Goal: Browse casually

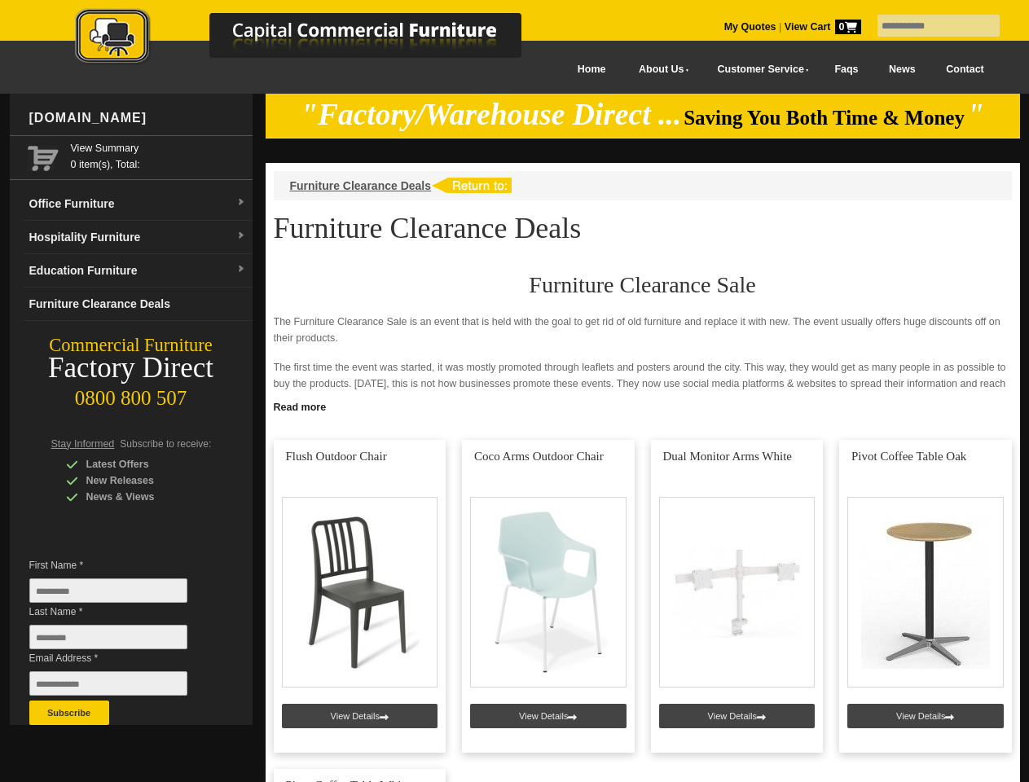
click at [928, 26] on input "text" at bounding box center [939, 26] width 122 height 22
click at [121, 641] on input "Last Name *" at bounding box center [108, 637] width 158 height 24
click at [69, 713] on button "Subscribe" at bounding box center [69, 713] width 80 height 24
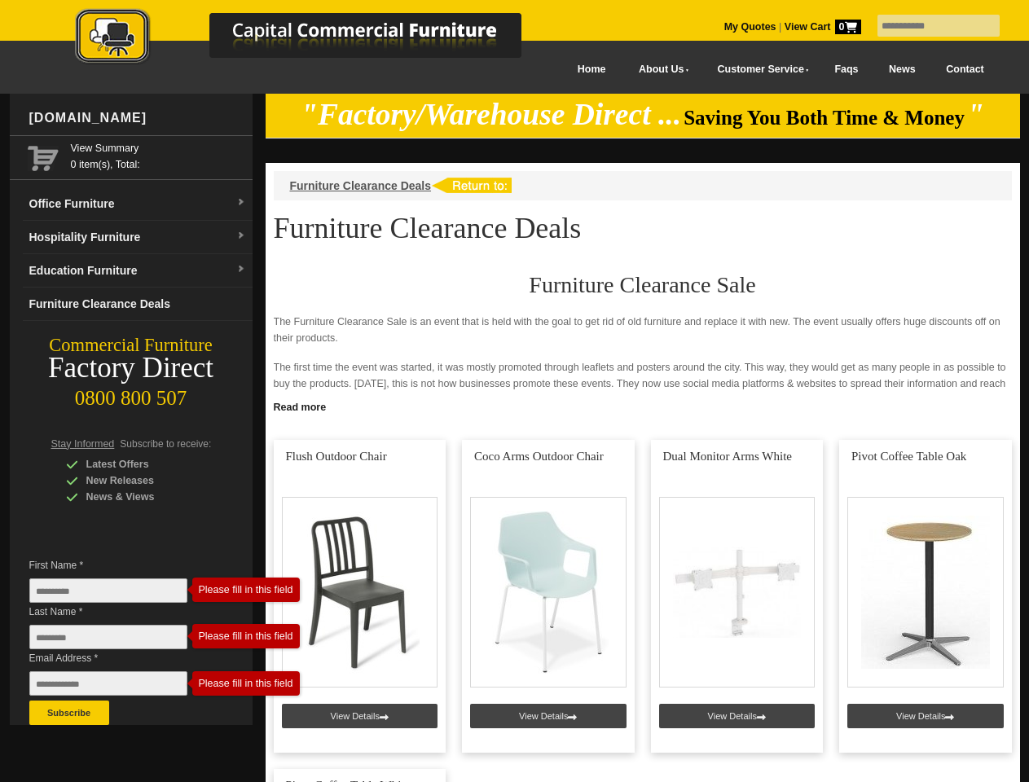
click at [643, 406] on link "Read more" at bounding box center [643, 405] width 755 height 20
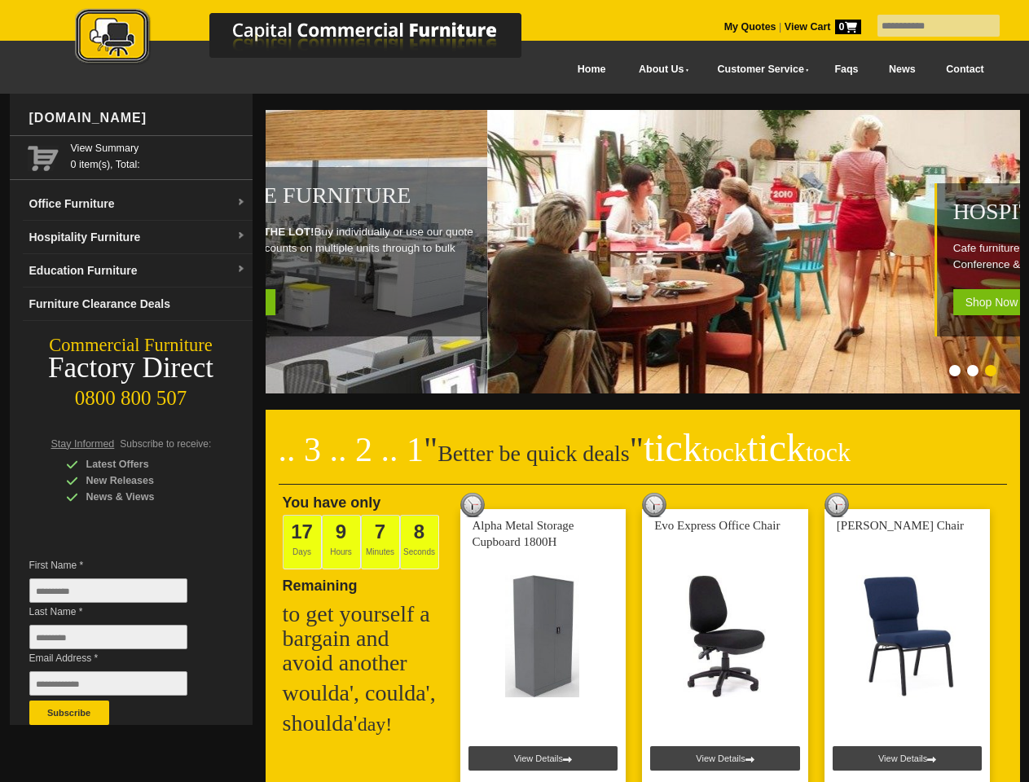
click at [928, 26] on input "text" at bounding box center [939, 26] width 122 height 22
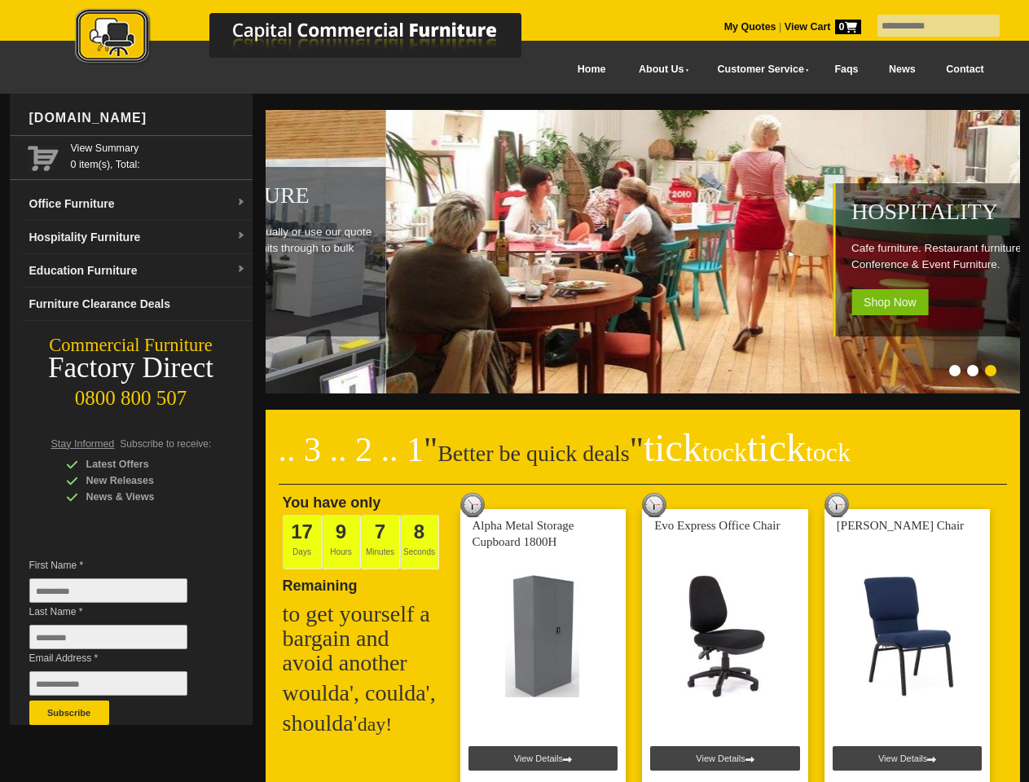
click at [121, 641] on input "Last Name *" at bounding box center [108, 637] width 158 height 24
